Goal: Transaction & Acquisition: Purchase product/service

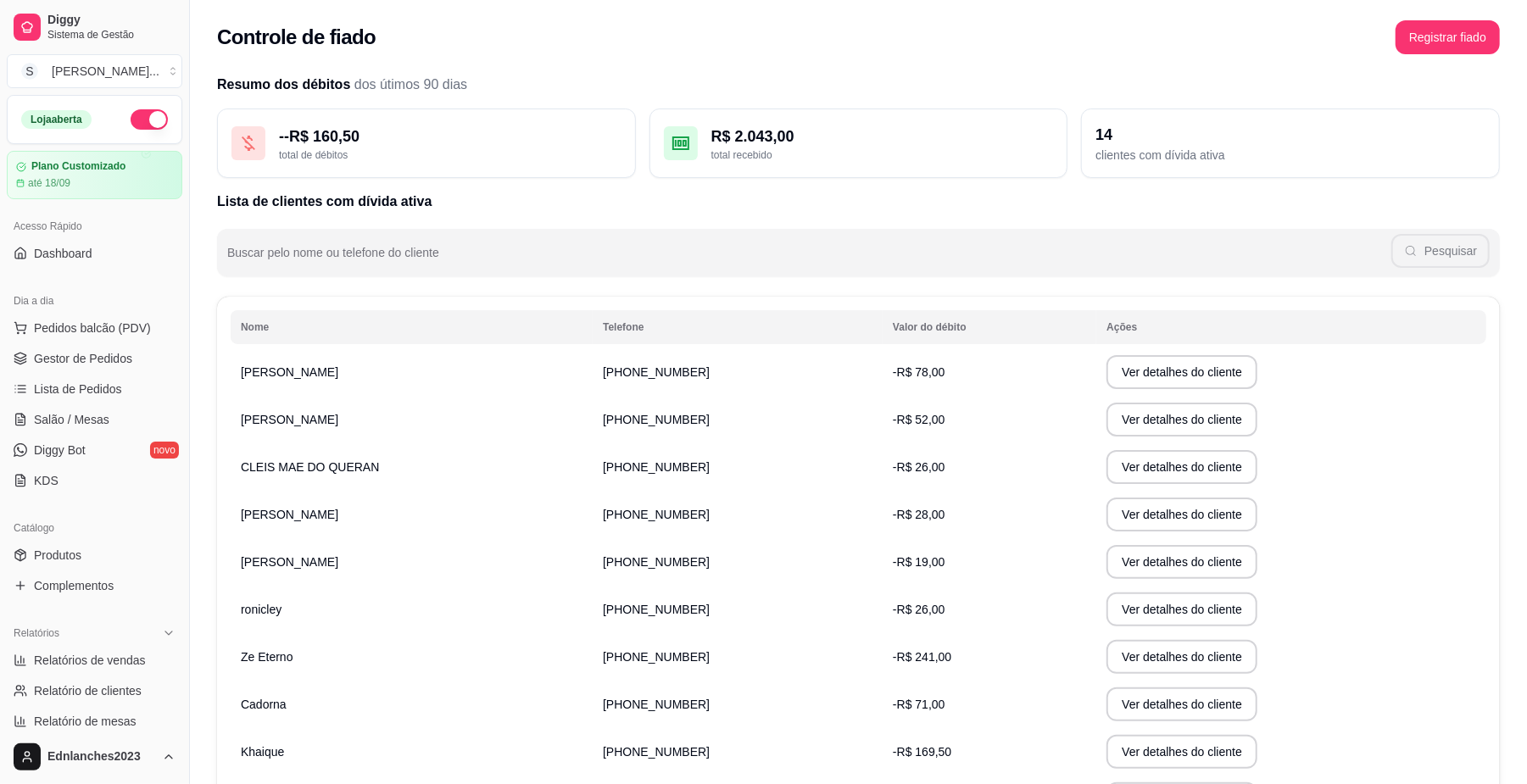
scroll to position [420, 0]
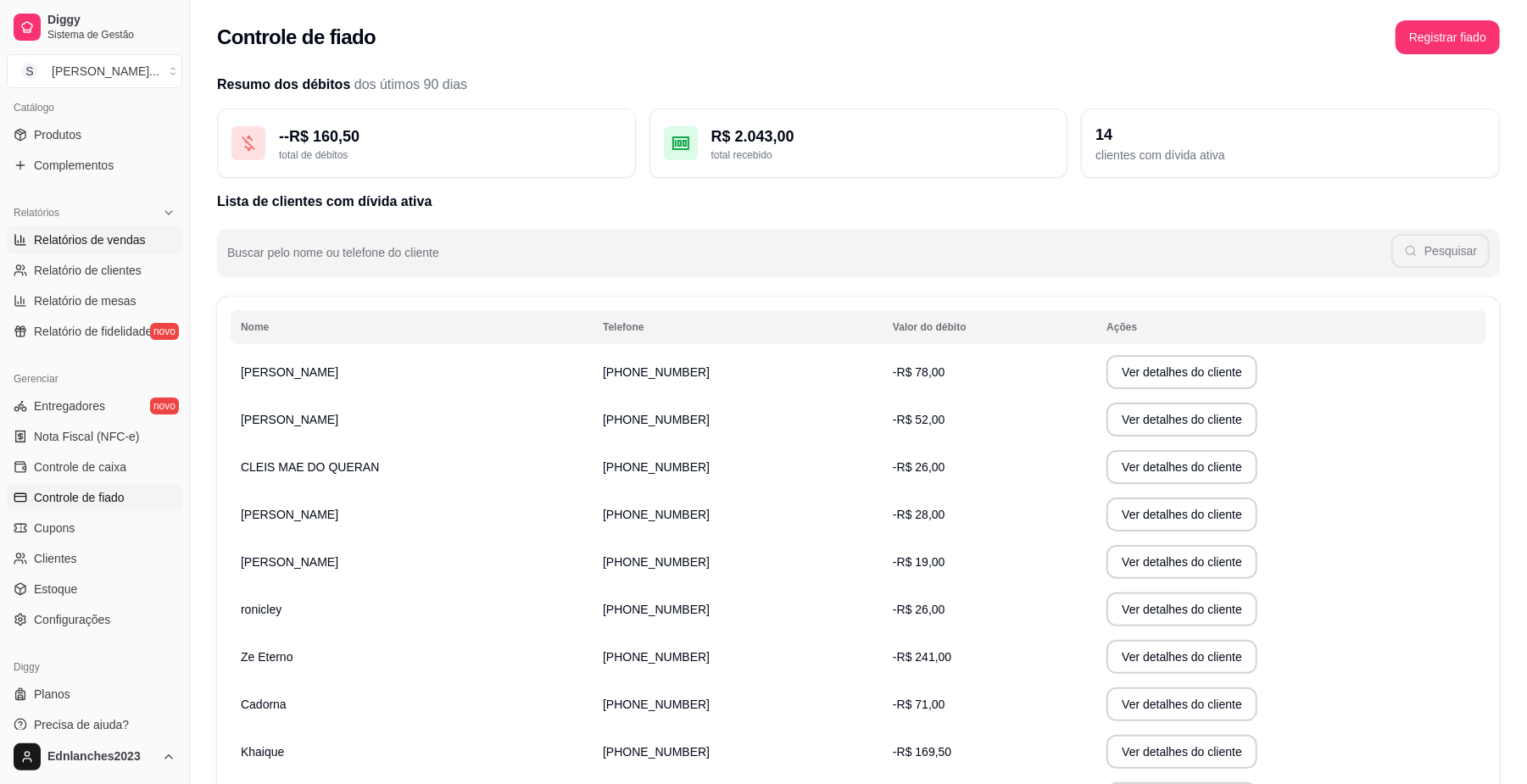
click at [96, 242] on span "Relatórios de vendas" at bounding box center [89, 240] width 112 height 17
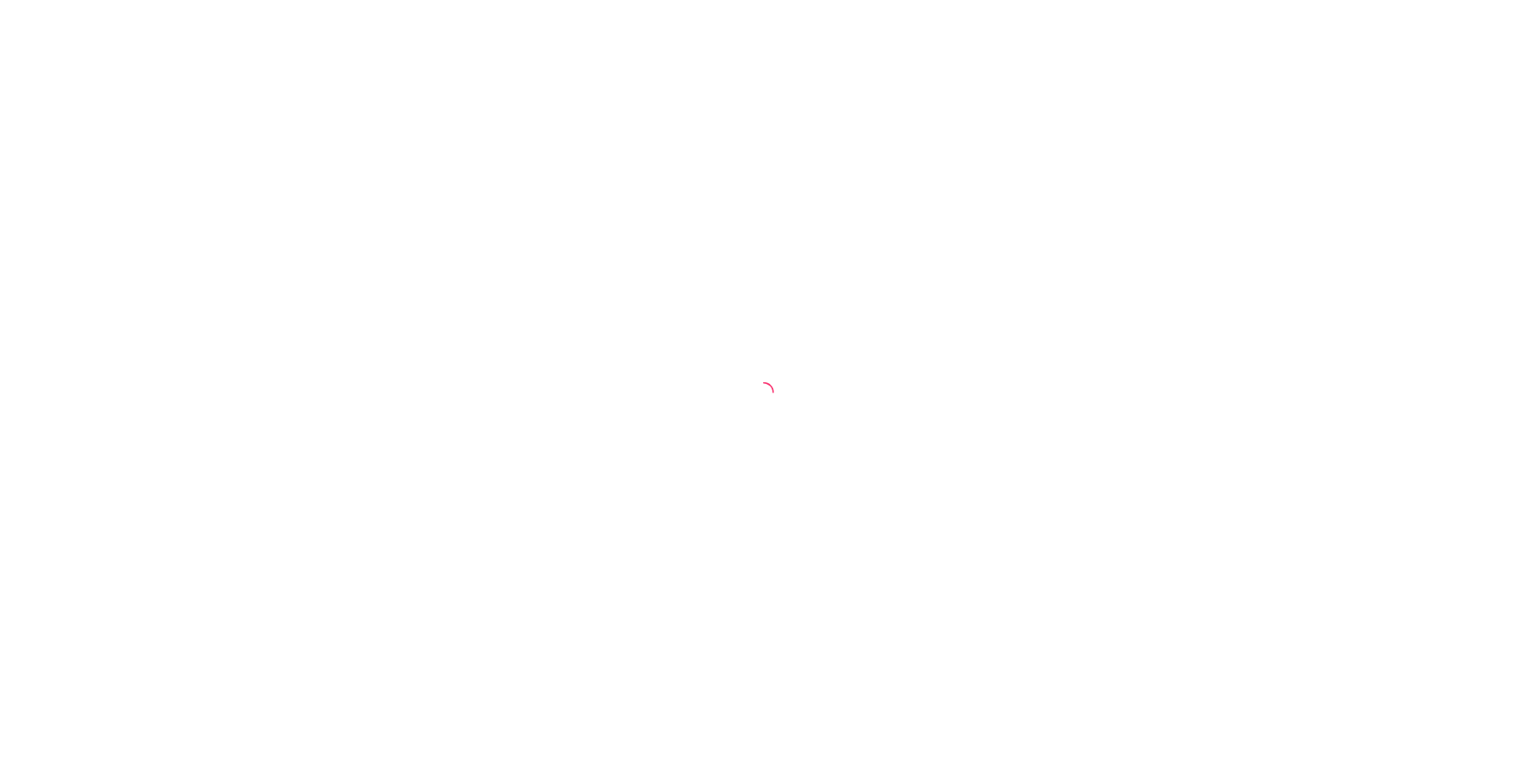
select select "ALL"
select select "0"
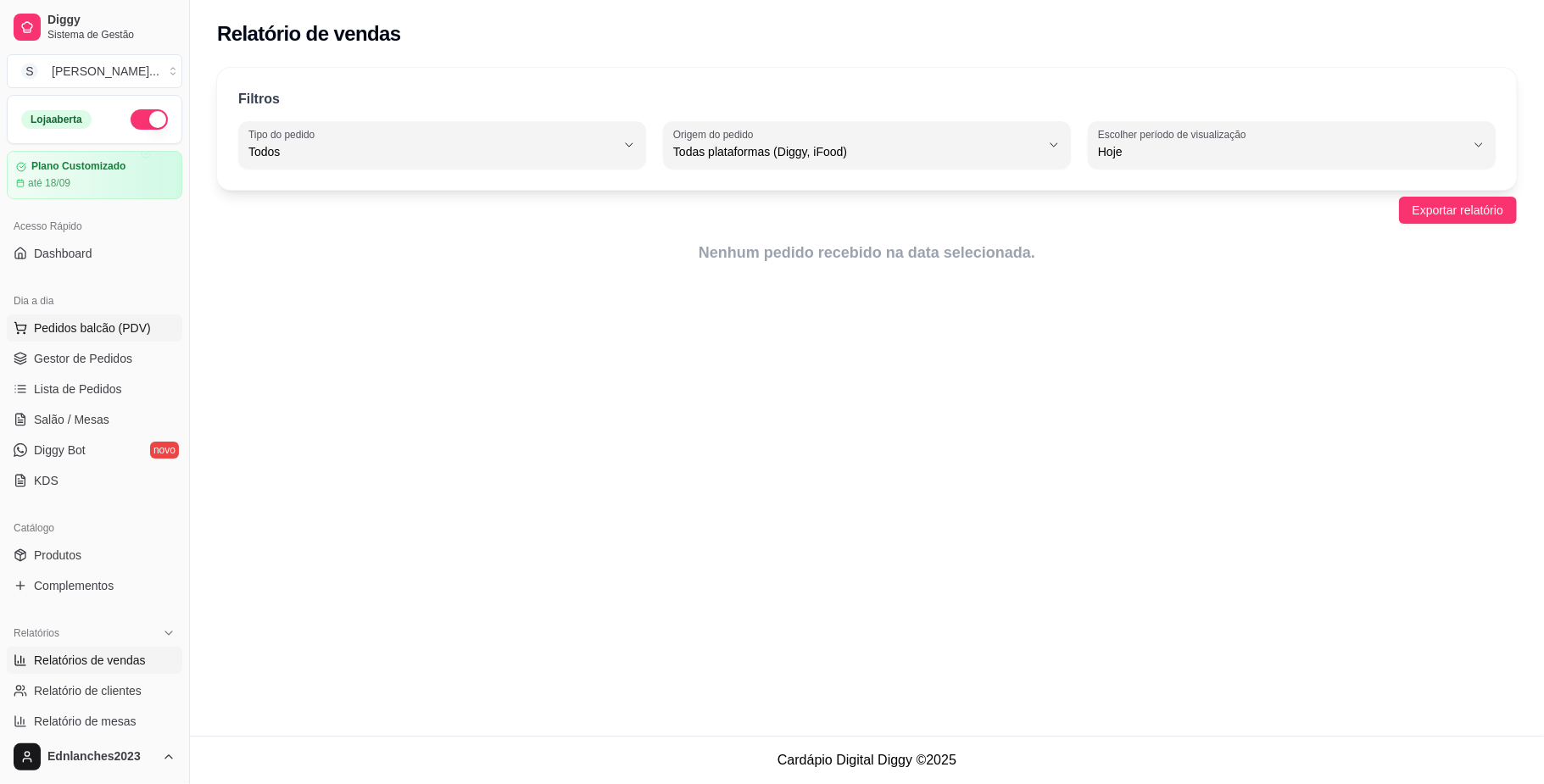
click at [91, 326] on span "Pedidos balcão (PDV)" at bounding box center [92, 328] width 117 height 17
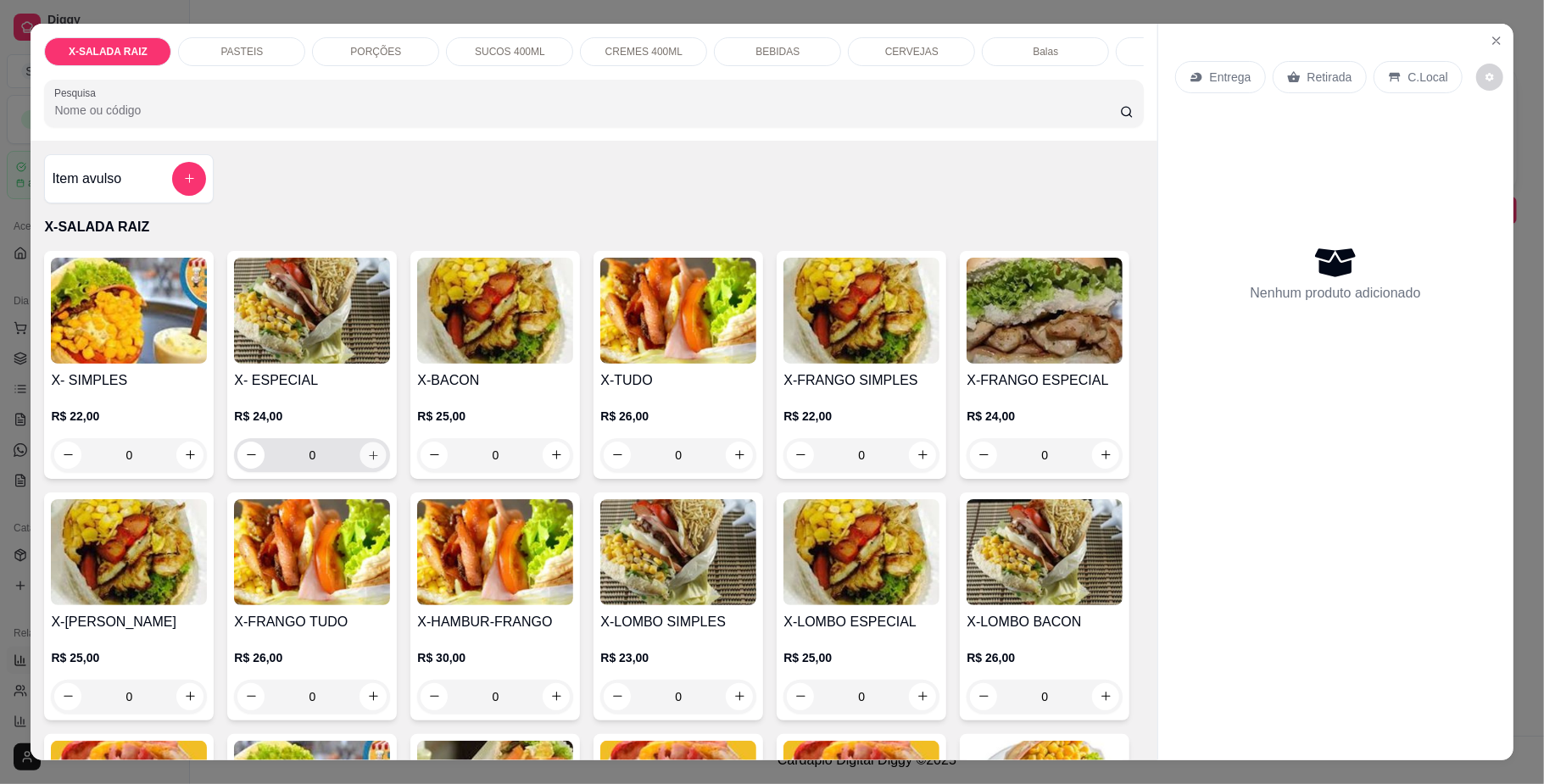
click at [370, 461] on icon "increase-product-quantity" at bounding box center [373, 454] width 13 height 13
type input "1"
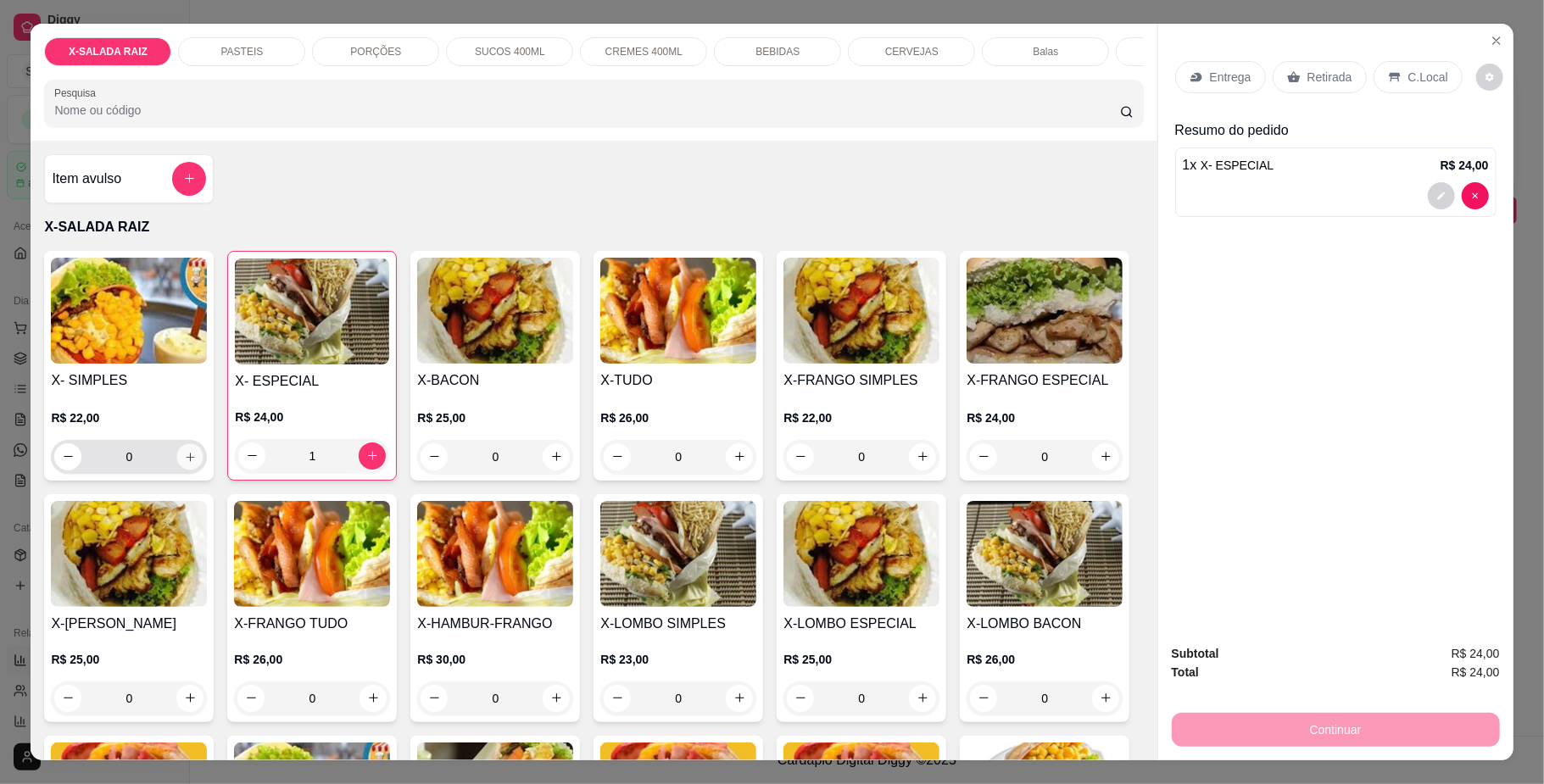
click at [184, 463] on icon "increase-product-quantity" at bounding box center [190, 456] width 13 height 13
type input "1"
click at [755, 48] on p "BEBIDAS" at bounding box center [777, 52] width 44 height 13
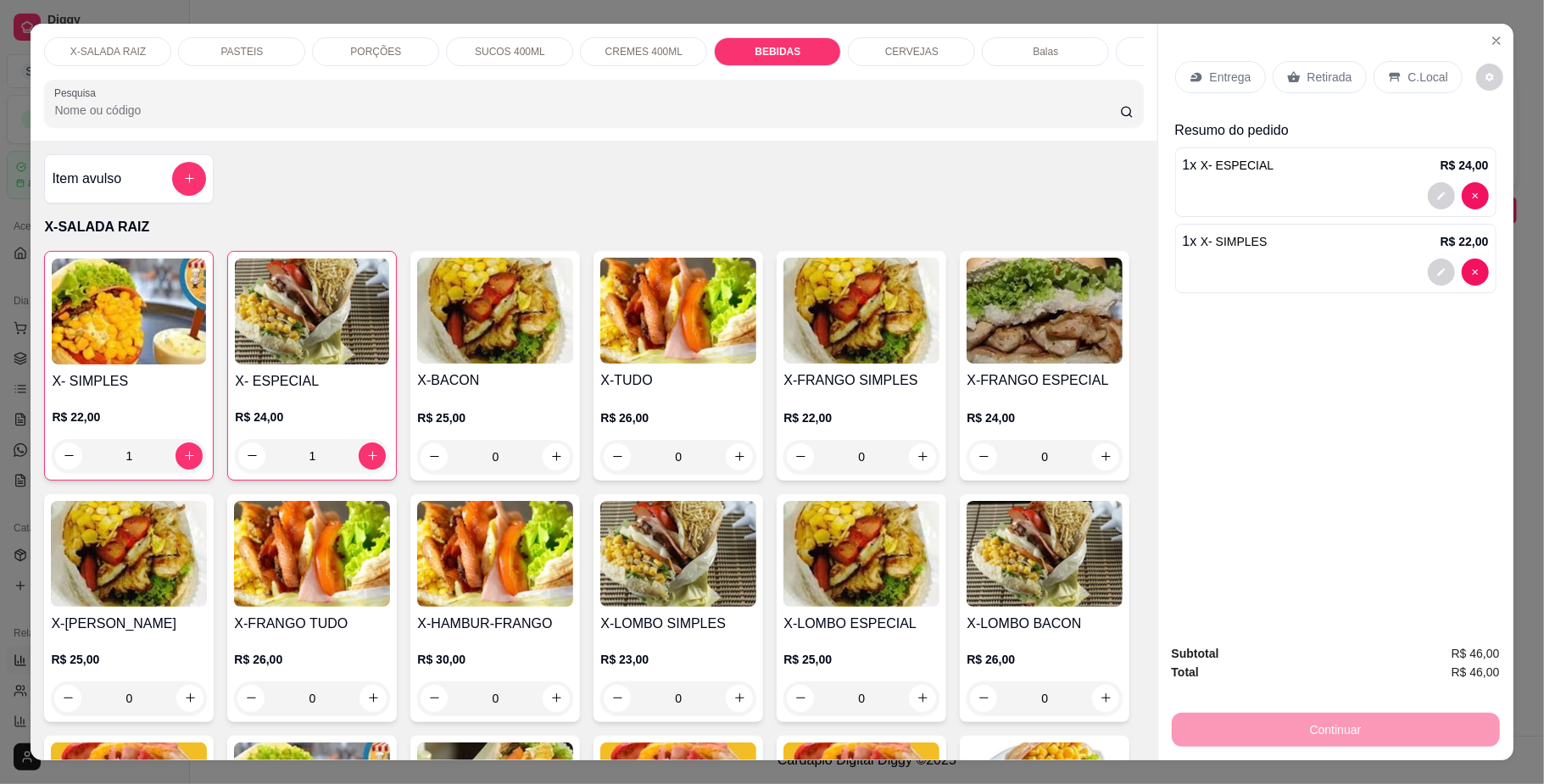
scroll to position [31, 0]
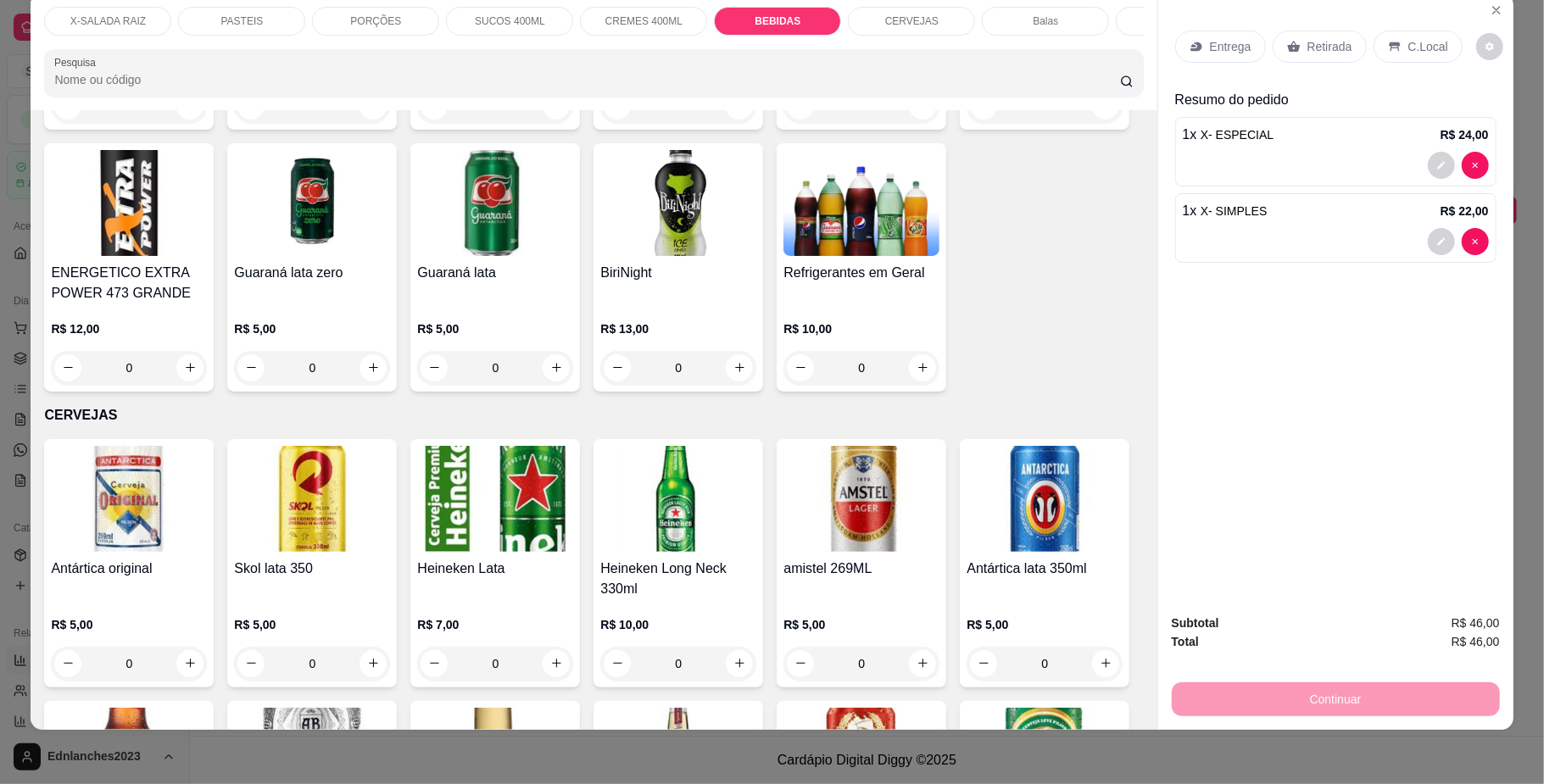
type input "1"
